Goal: Information Seeking & Learning: Learn about a topic

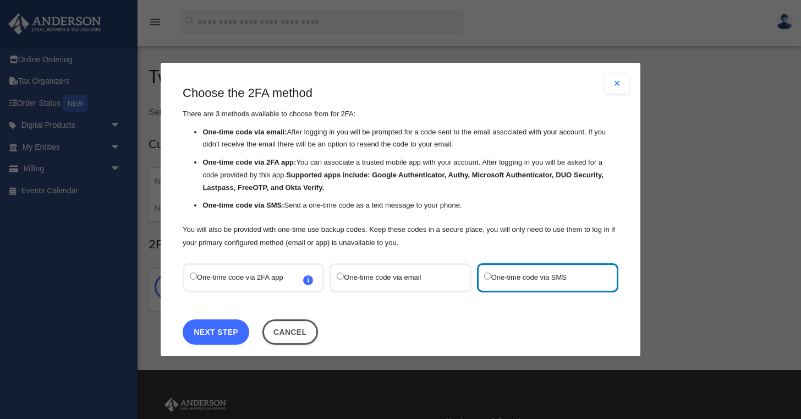
click at [227, 331] on link "Next Step" at bounding box center [216, 331] width 67 height 25
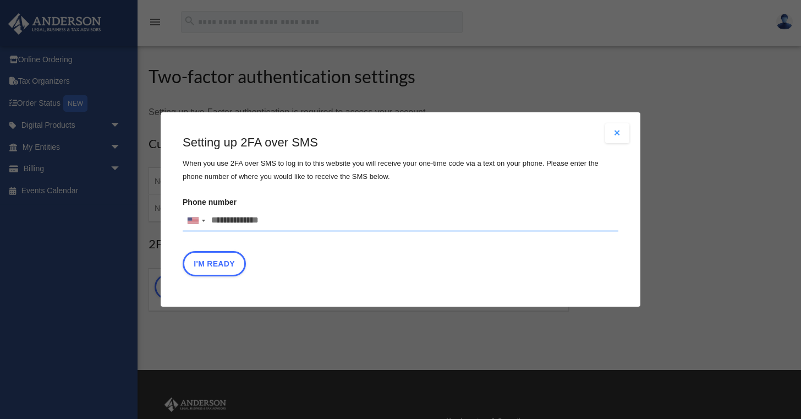
click at [281, 219] on input "Phone number United States +1 United Kingdom +44 Afghanistan (‫افغانستان‬‎) +93…" at bounding box center [401, 221] width 436 height 22
type input "**********"
click at [221, 267] on button "I'm Ready" at bounding box center [214, 263] width 63 height 25
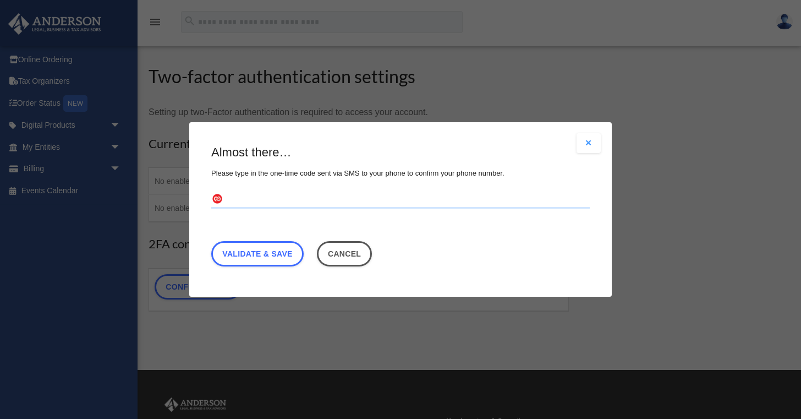
click at [268, 200] on input "text" at bounding box center [400, 200] width 378 height 18
type input "******"
click at [259, 252] on link "Validate & Save" at bounding box center [257, 253] width 92 height 25
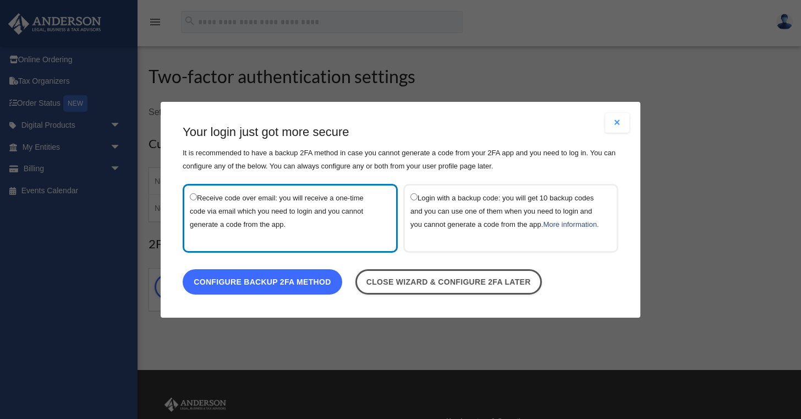
click at [262, 283] on link "Configure backup 2FA method" at bounding box center [263, 280] width 160 height 25
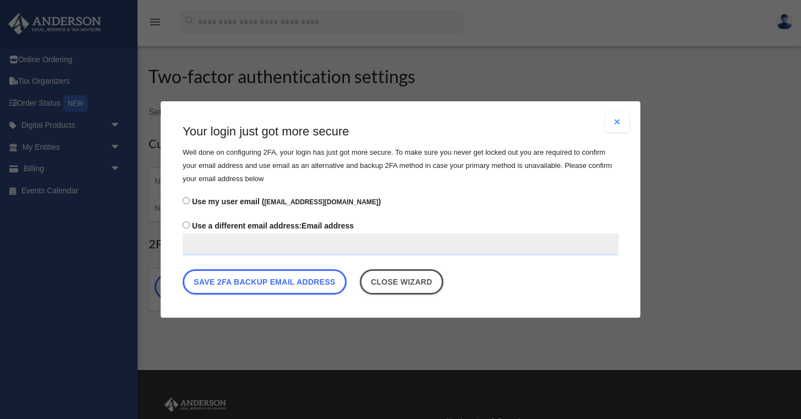
click at [203, 243] on input "Use a different email address: Email address" at bounding box center [401, 244] width 436 height 22
type input "**********"
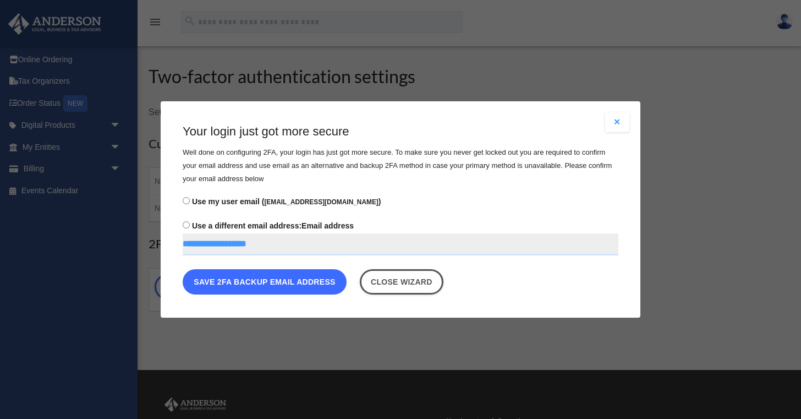
click at [263, 281] on button "Save 2FA backup email address" at bounding box center [265, 281] width 164 height 25
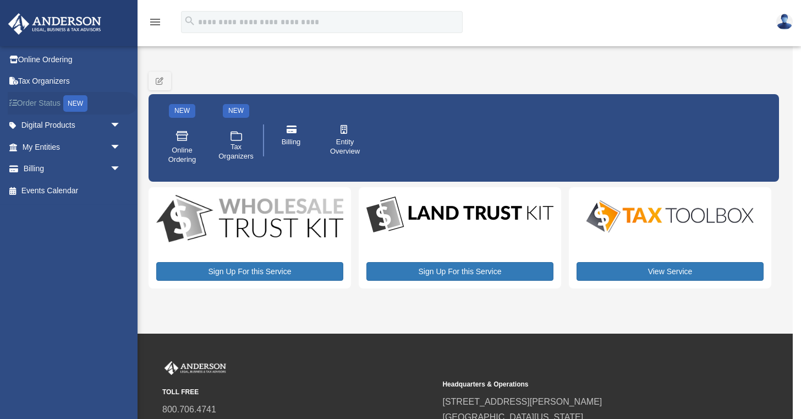
click at [48, 102] on link "Order Status NEW" at bounding box center [73, 103] width 130 height 23
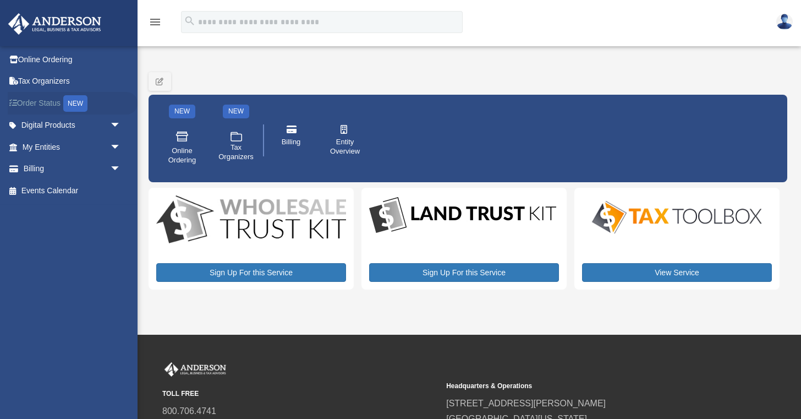
click at [53, 102] on link "Order Status NEW" at bounding box center [73, 103] width 130 height 23
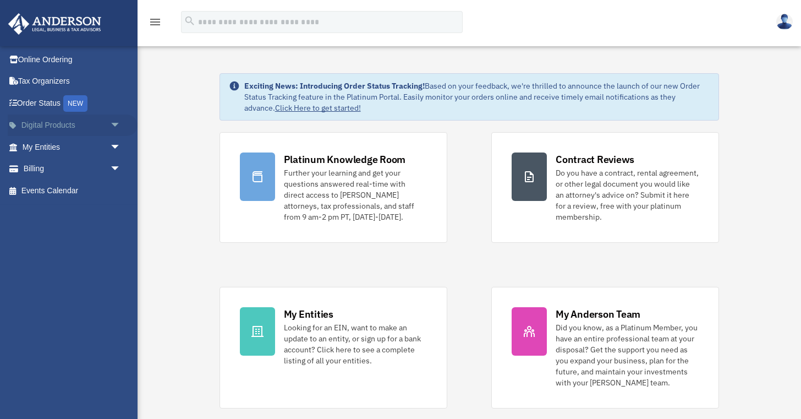
click at [114, 126] on span "arrow_drop_down" at bounding box center [121, 125] width 22 height 23
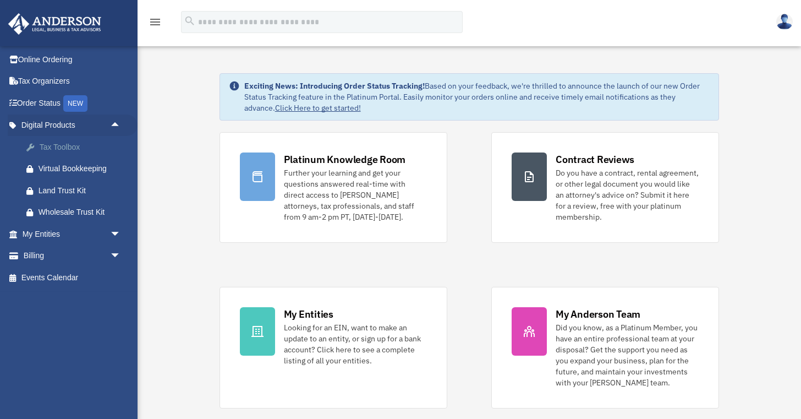
click at [70, 147] on div "Tax Toolbox" at bounding box center [81, 147] width 85 height 14
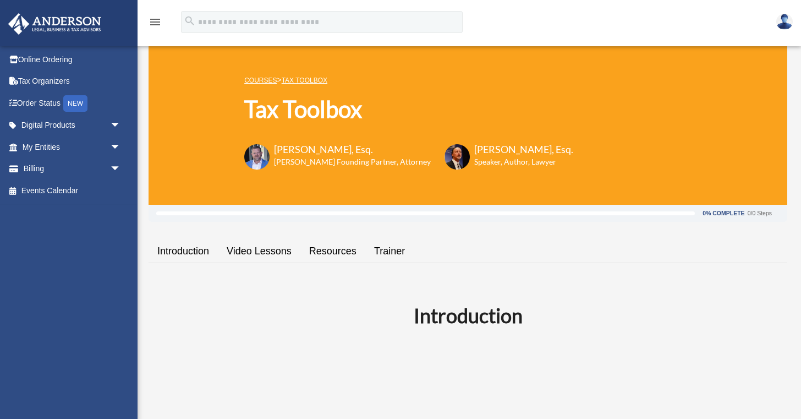
scroll to position [10, 0]
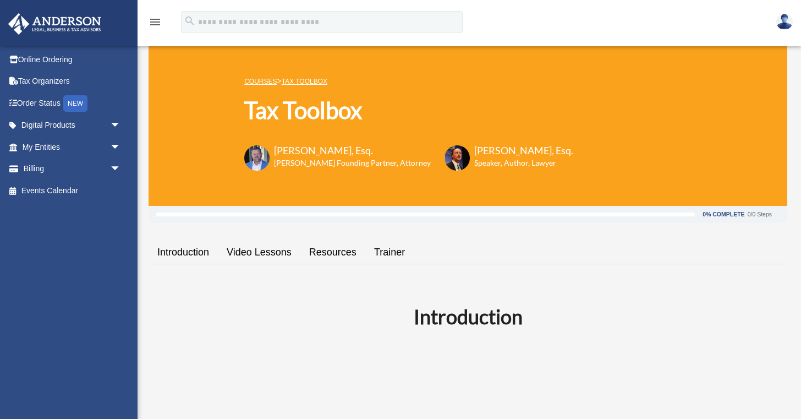
click at [186, 251] on link "Introduction" at bounding box center [183, 252] width 69 height 31
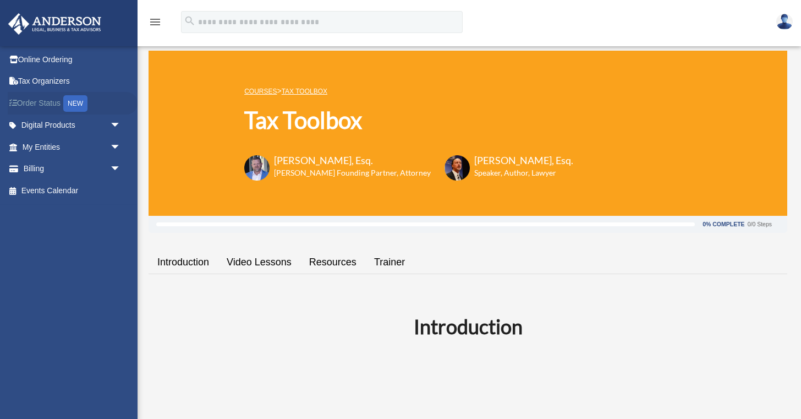
click at [41, 103] on link "Order Status NEW" at bounding box center [73, 103] width 130 height 23
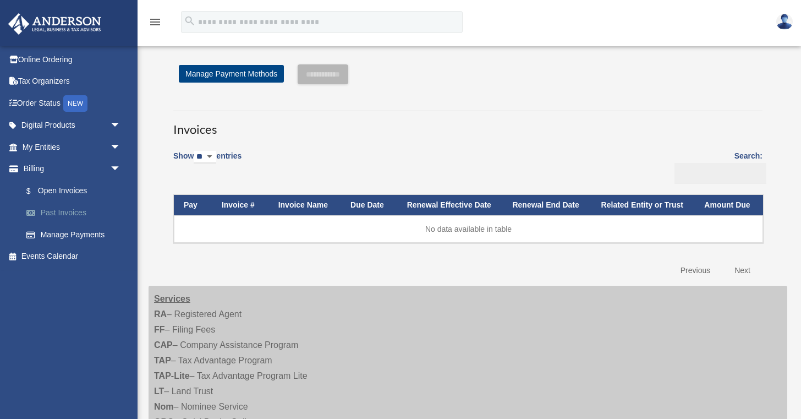
click at [78, 214] on link "Past Invoices" at bounding box center [76, 213] width 122 height 22
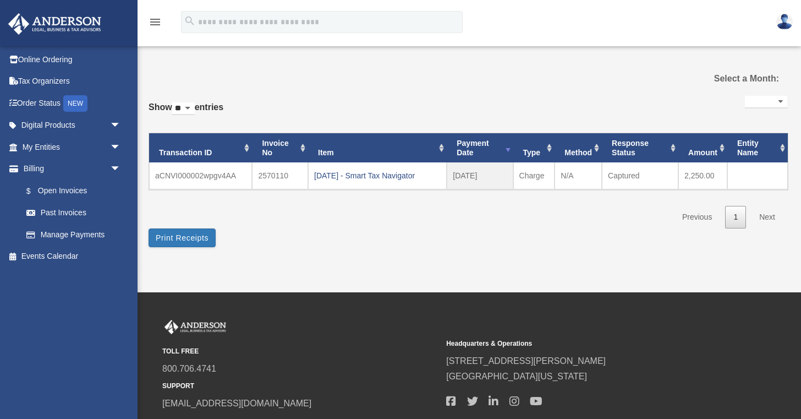
select select
click at [54, 21] on img at bounding box center [55, 23] width 100 height 21
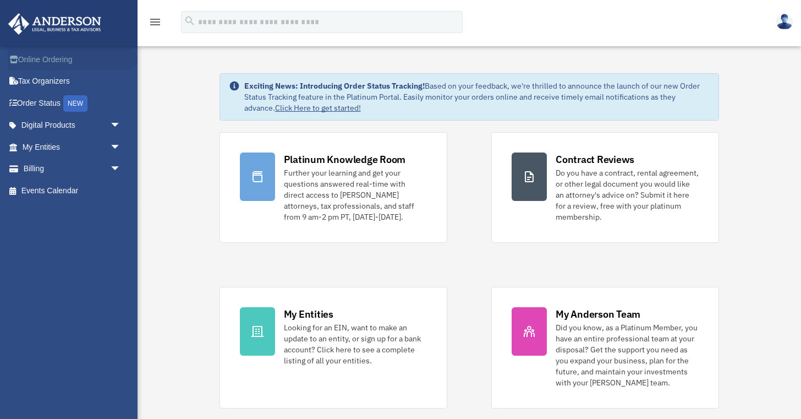
click at [73, 58] on link "Online Ordering" at bounding box center [73, 59] width 130 height 22
click at [41, 103] on link "Order Status NEW" at bounding box center [73, 103] width 130 height 23
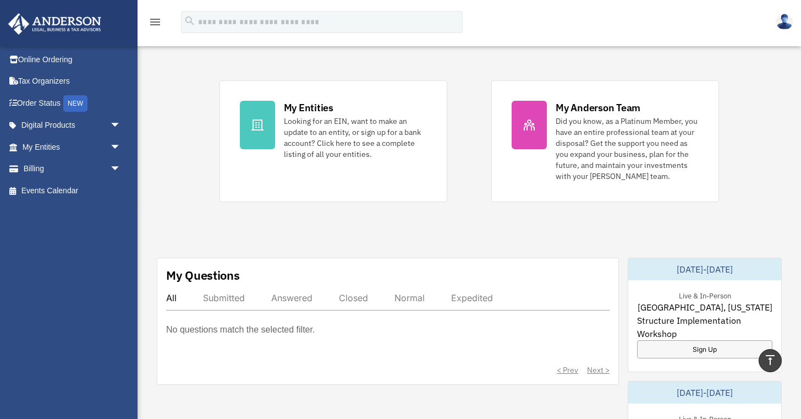
scroll to position [207, 0]
click at [101, 123] on link "Digital Products arrow_drop_down" at bounding box center [73, 125] width 130 height 22
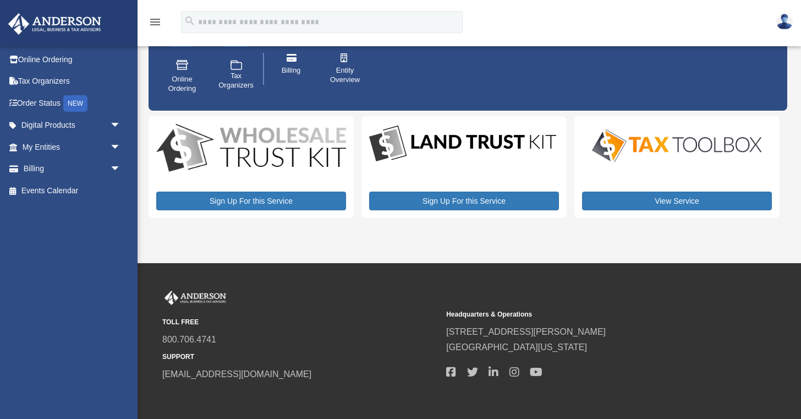
scroll to position [75, 0]
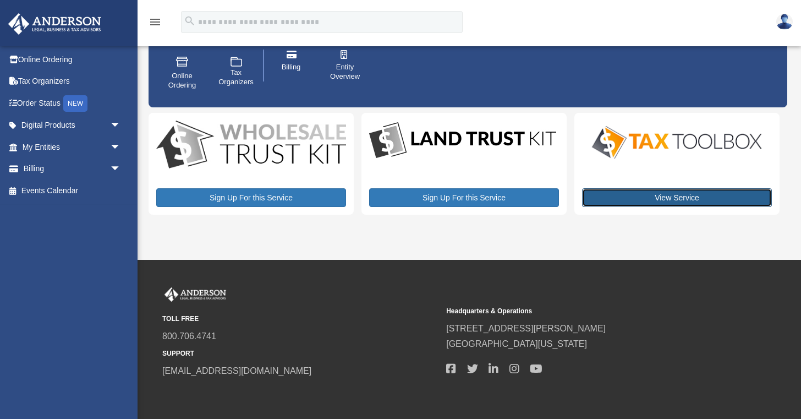
click at [658, 198] on link "View Service" at bounding box center [677, 197] width 190 height 19
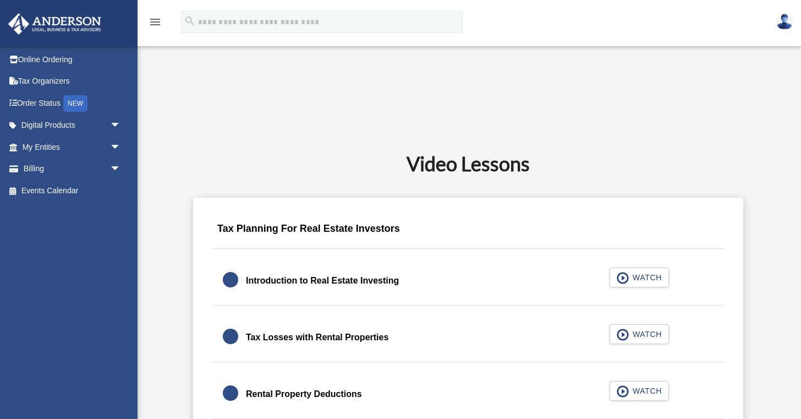
scroll to position [536, 0]
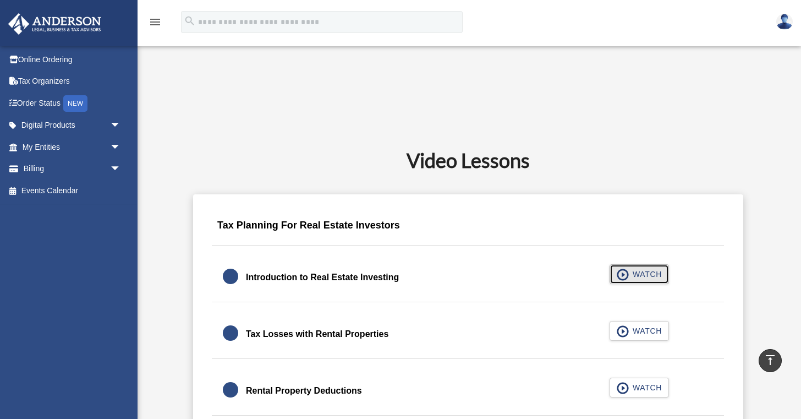
click at [636, 273] on span "WATCH" at bounding box center [645, 273] width 32 height 11
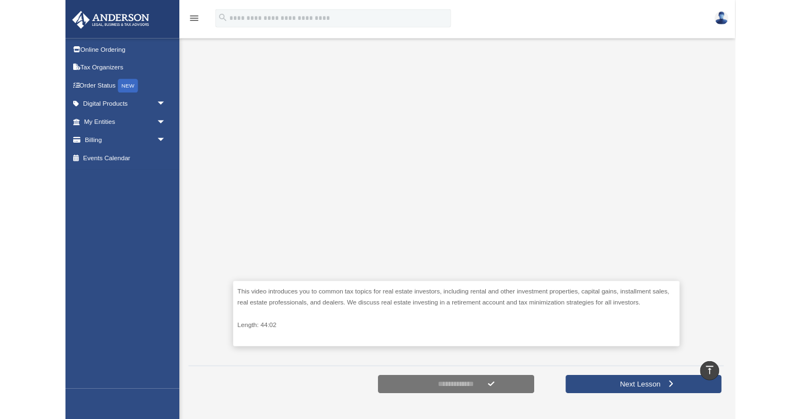
scroll to position [251, 0]
